Goal: Check status: Check status

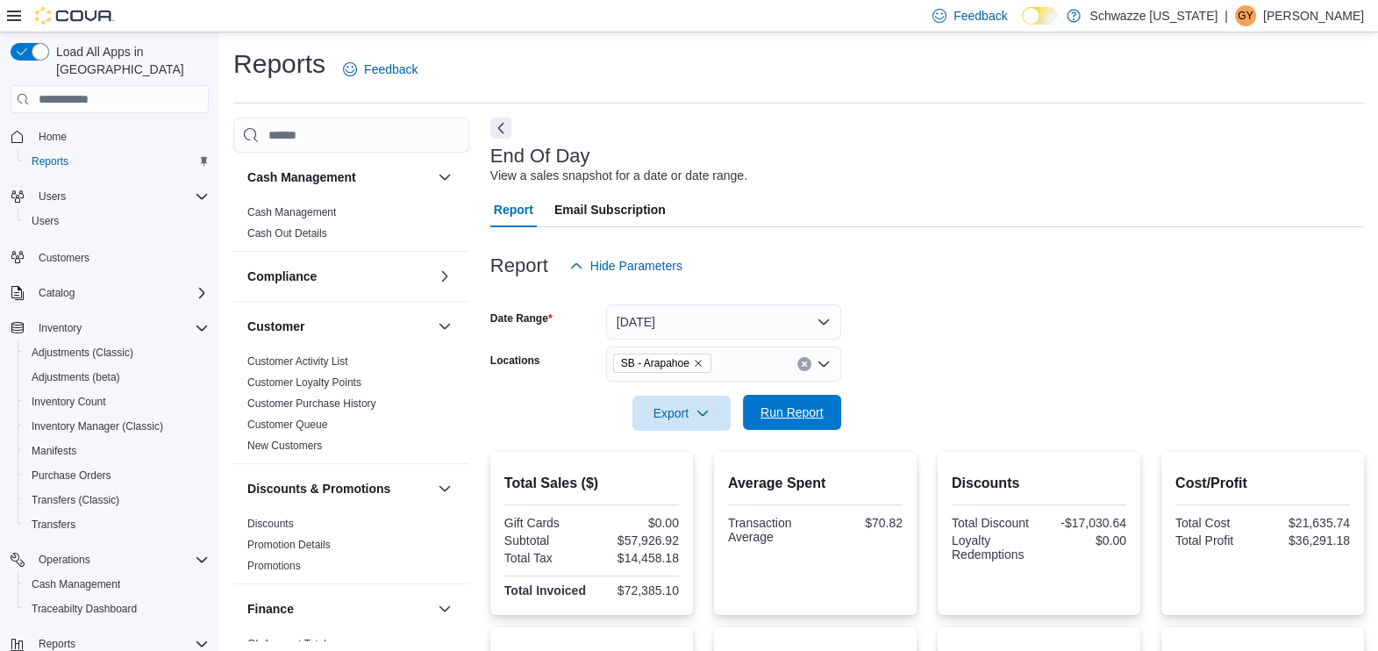
click at [771, 418] on span "Run Report" at bounding box center [792, 413] width 63 height 18
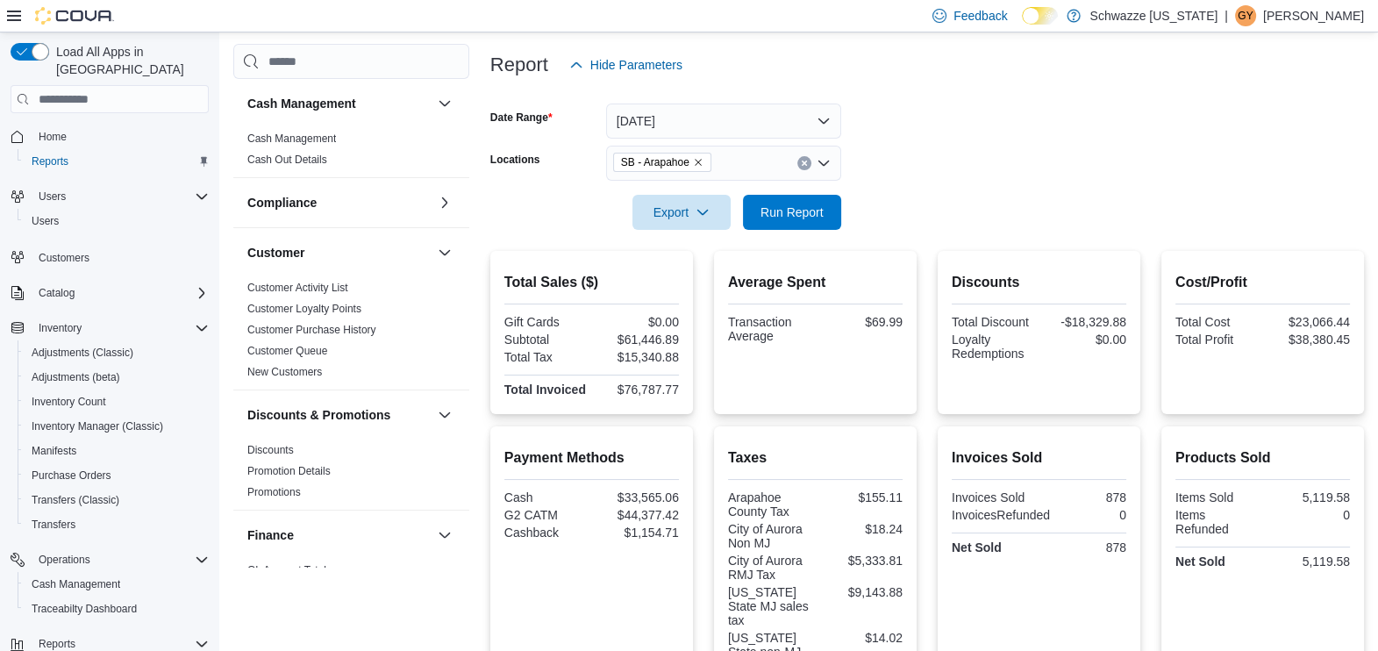
scroll to position [201, 0]
drag, startPoint x: 625, startPoint y: 333, endPoint x: 681, endPoint y: 338, distance: 56.3
drag, startPoint x: 681, startPoint y: 338, endPoint x: 601, endPoint y: 339, distance: 79.8
click at [601, 339] on div "$61,446.89" at bounding box center [637, 339] width 84 height 14
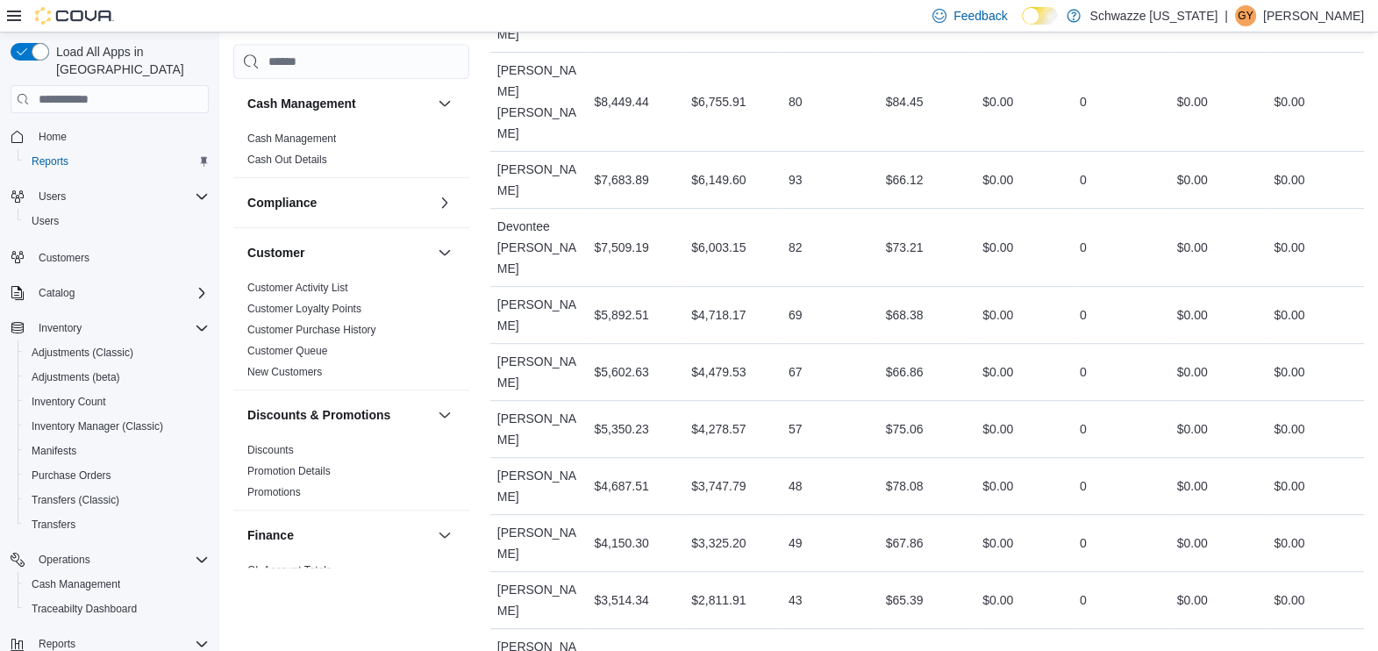
scroll to position [1094, 0]
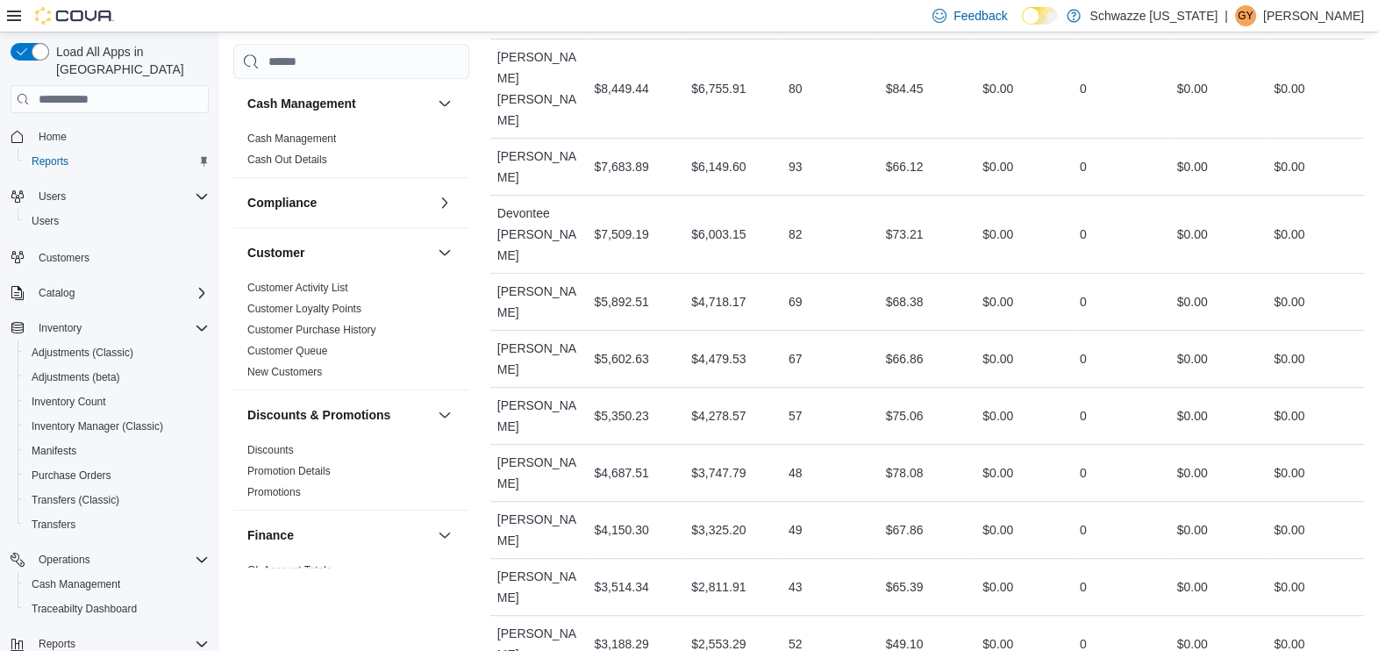
drag, startPoint x: 761, startPoint y: 526, endPoint x: 699, endPoint y: 526, distance: 62.3
drag, startPoint x: 699, startPoint y: 526, endPoint x: 683, endPoint y: 525, distance: 16.8
click at [772, 569] on div "$2,811.91" at bounding box center [732, 586] width 97 height 35
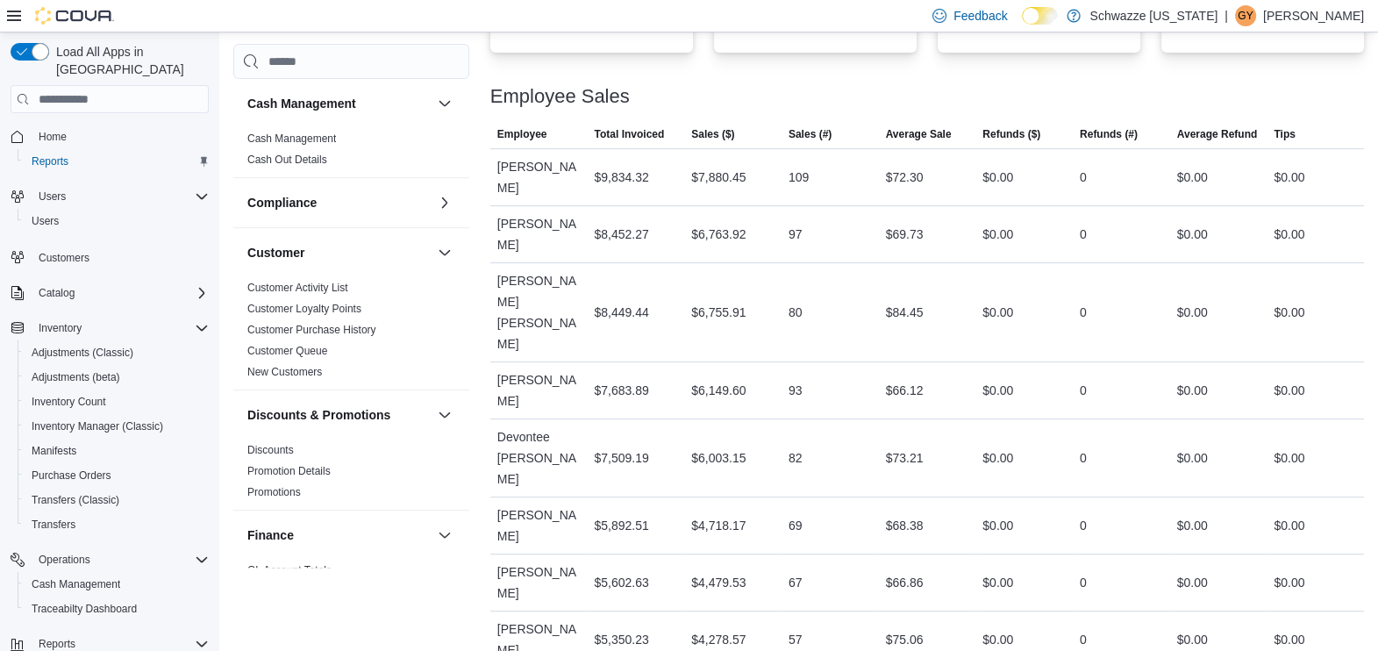
scroll to position [872, 0]
drag, startPoint x: 766, startPoint y: 361, endPoint x: 696, endPoint y: 364, distance: 70.3
click at [696, 439] on div "$6,003.15" at bounding box center [732, 456] width 97 height 35
drag, startPoint x: 696, startPoint y: 364, endPoint x: 778, endPoint y: 384, distance: 84.9
click at [778, 418] on td "Sales ($) $6,003.15" at bounding box center [732, 457] width 97 height 78
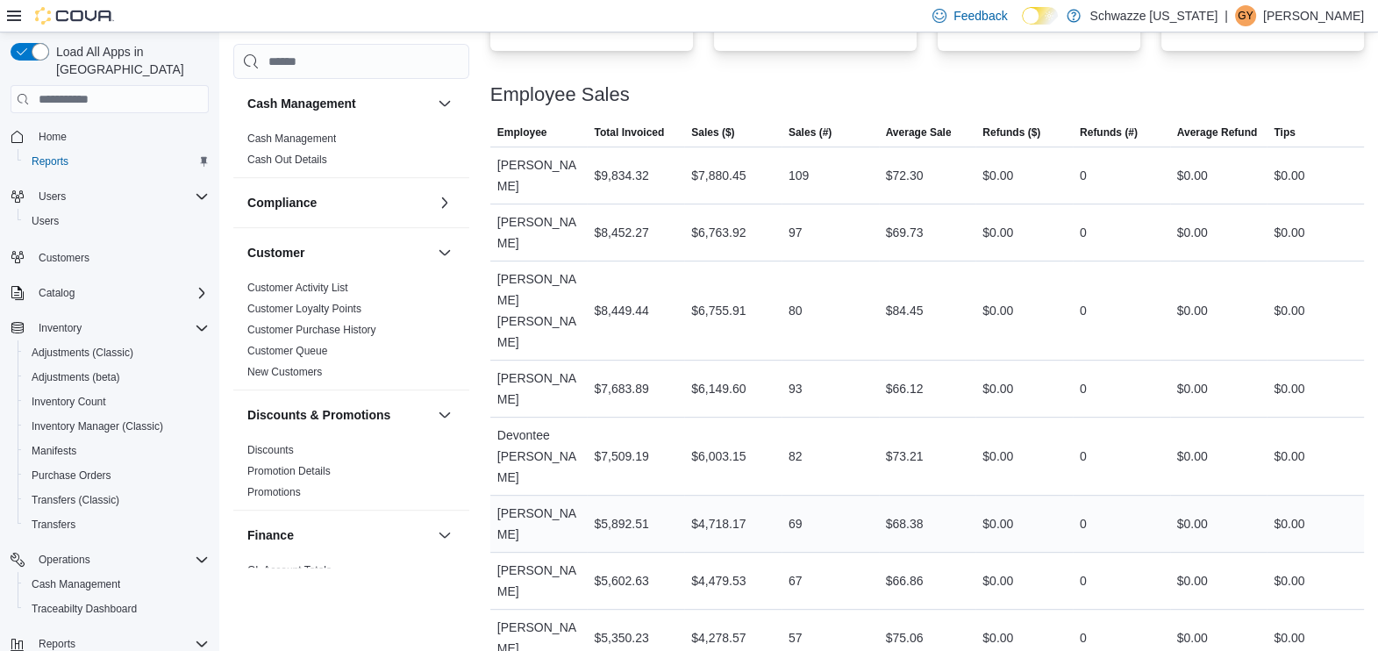
click at [770, 506] on div "$4,718.17" at bounding box center [732, 523] width 97 height 35
